Goal: Task Accomplishment & Management: Use online tool/utility

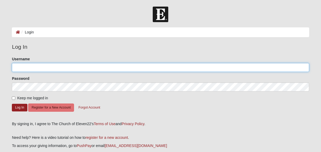
click at [43, 69] on input "Username" at bounding box center [160, 67] width 297 height 9
type input "sherilyn.connor"
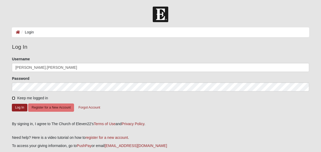
click at [14, 98] on input "Keep me logged in" at bounding box center [13, 97] width 3 height 3
checkbox input "true"
click at [15, 106] on button "Log In" at bounding box center [19, 108] width 15 height 8
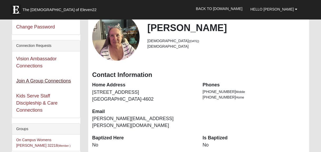
scroll to position [37, 0]
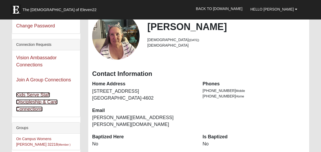
click at [34, 102] on link "Kids Serve Staff Discipleship & Care Connections" at bounding box center [36, 101] width 41 height 19
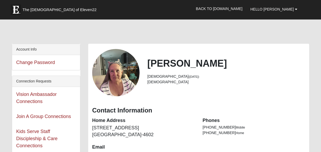
scroll to position [37, 0]
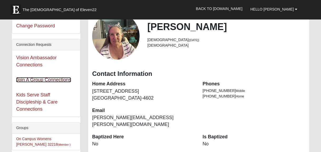
click at [38, 78] on link "Join A Group Connections" at bounding box center [43, 79] width 55 height 5
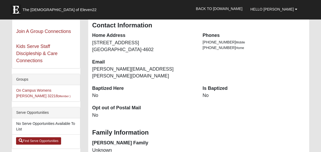
scroll to position [138, 0]
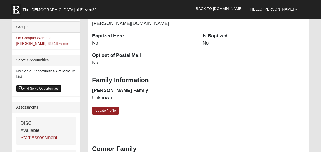
click at [40, 87] on link "Find Serve Opportunities" at bounding box center [38, 88] width 45 height 7
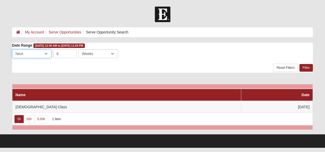
click at [47, 53] on select "Last Next" at bounding box center [32, 53] width 40 height 9
